Goal: Use online tool/utility: Utilize a website feature to perform a specific function

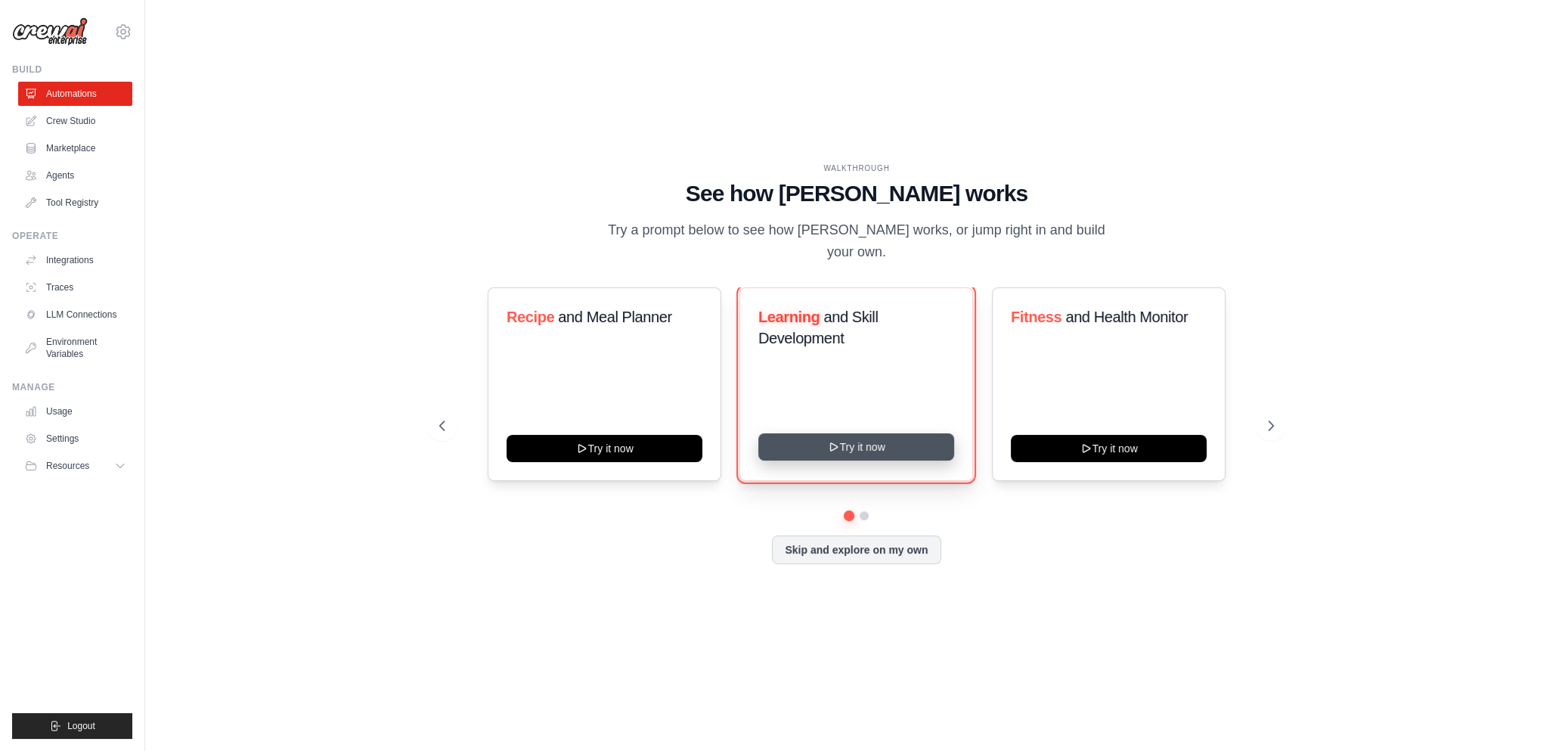
click at [846, 439] on button "Try it now" at bounding box center [856, 446] width 196 height 27
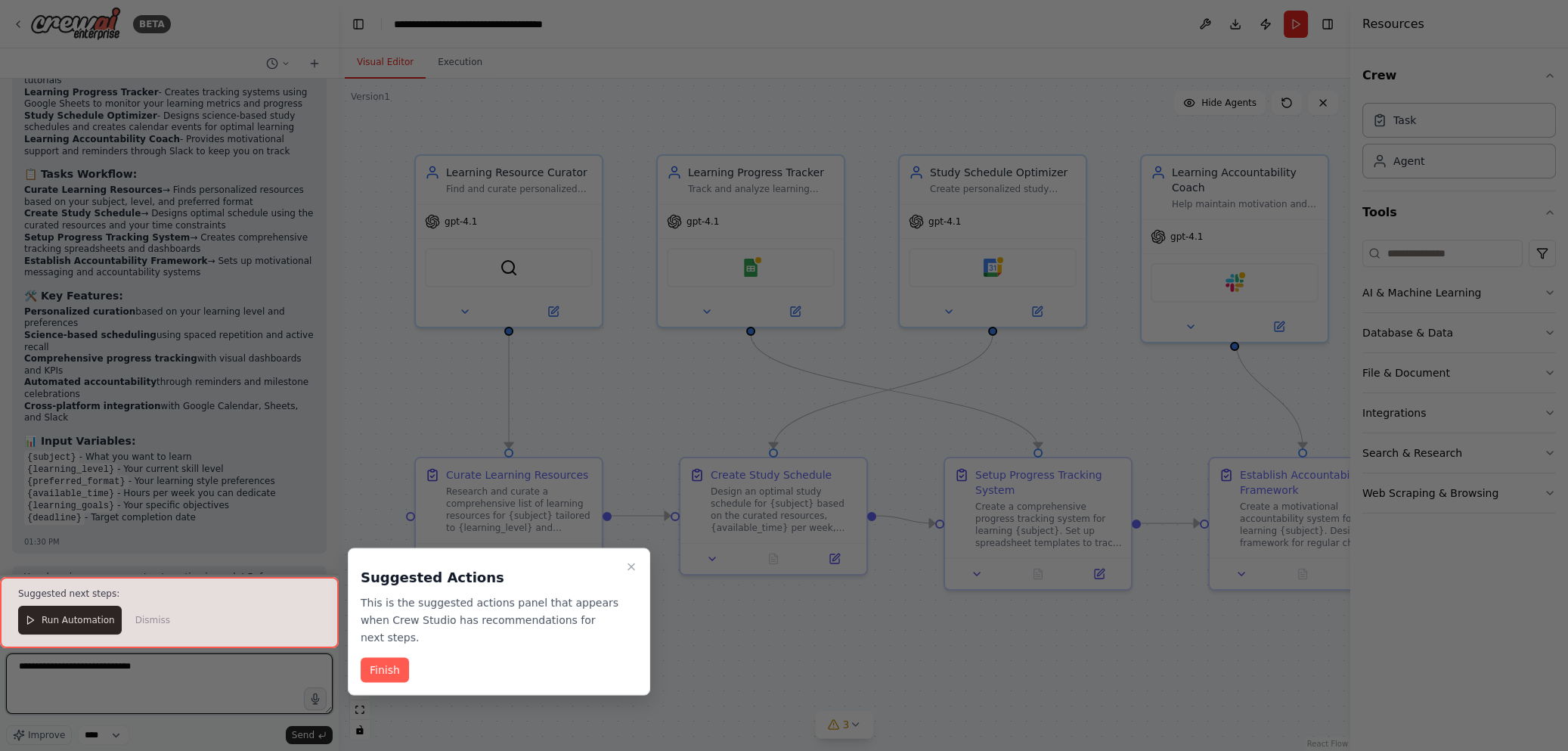
type textarea "**********"
click at [855, 216] on div at bounding box center [784, 376] width 1568 height 751
